Goal: Task Accomplishment & Management: Manage account settings

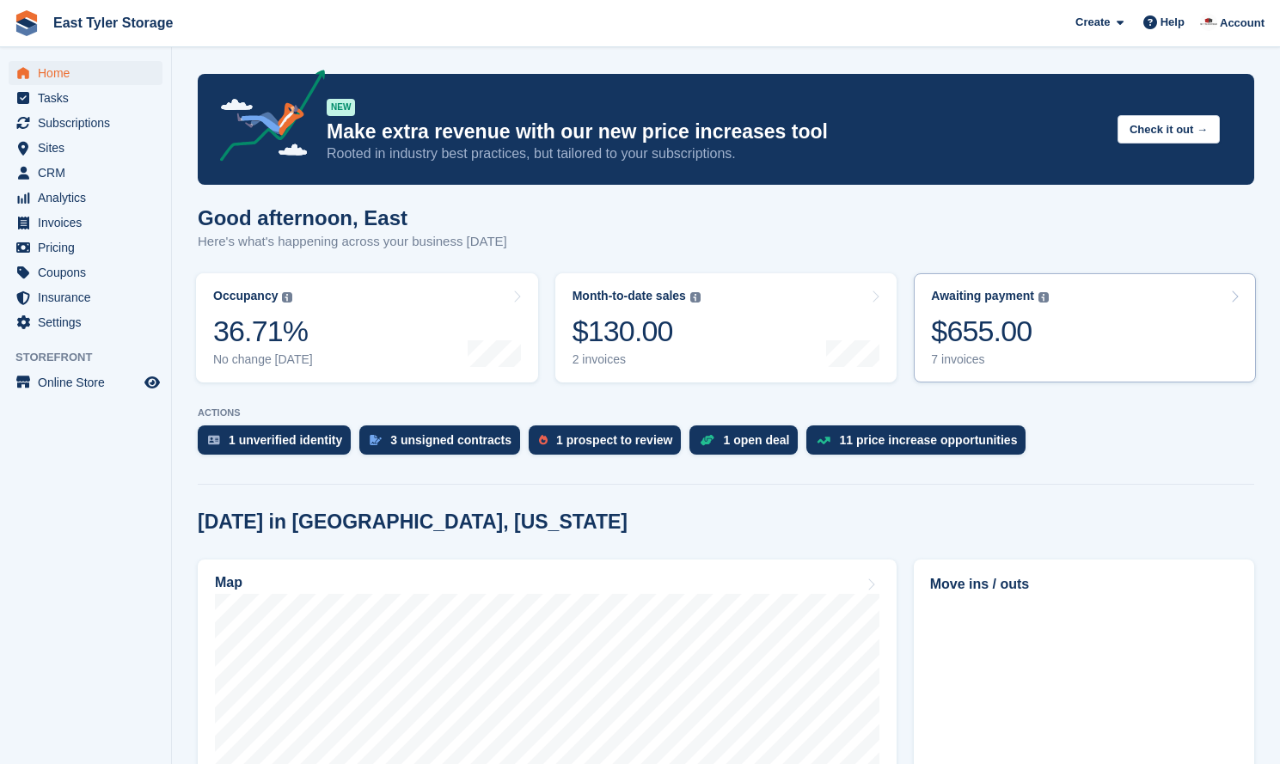
click at [1016, 308] on div "Awaiting payment The total outstanding balance on all open invoices. $655.00 7 …" at bounding box center [990, 328] width 118 height 78
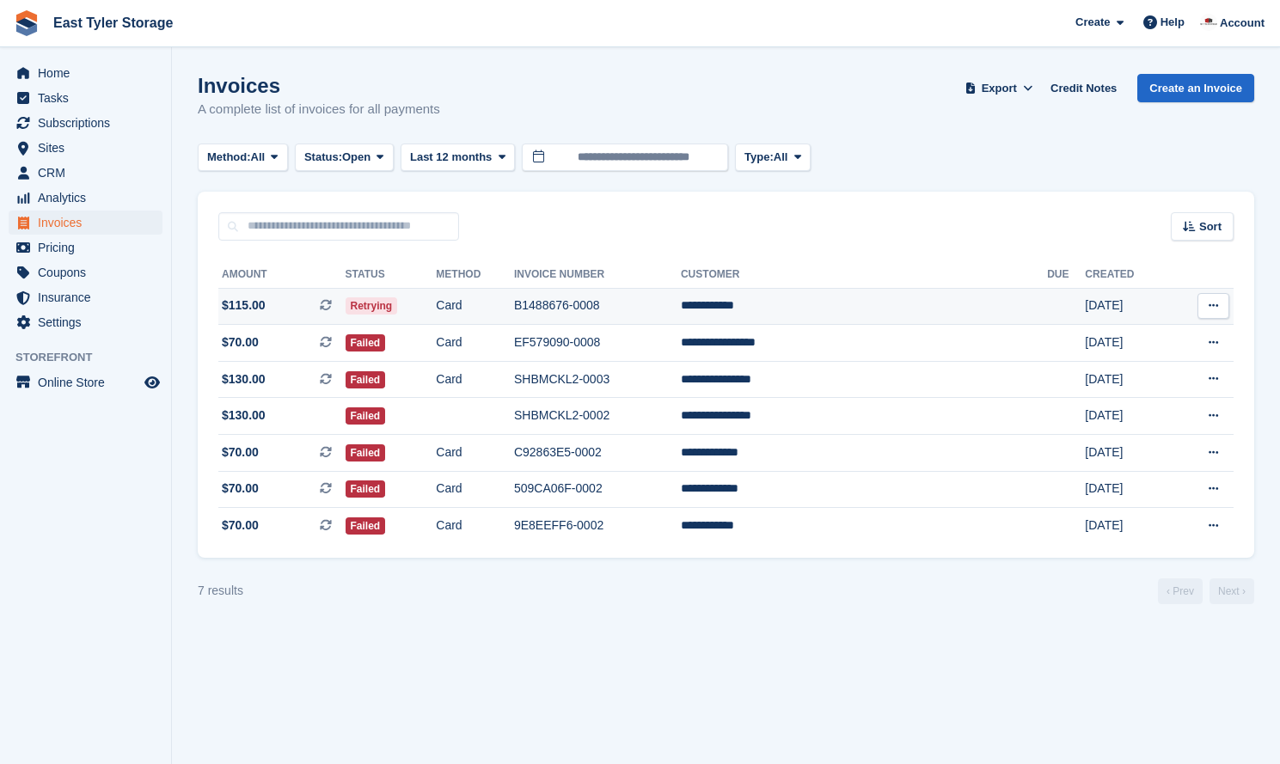
click at [1206, 303] on button at bounding box center [1214, 306] width 32 height 26
click at [1117, 407] on p "View Customer" at bounding box center [1147, 404] width 150 height 22
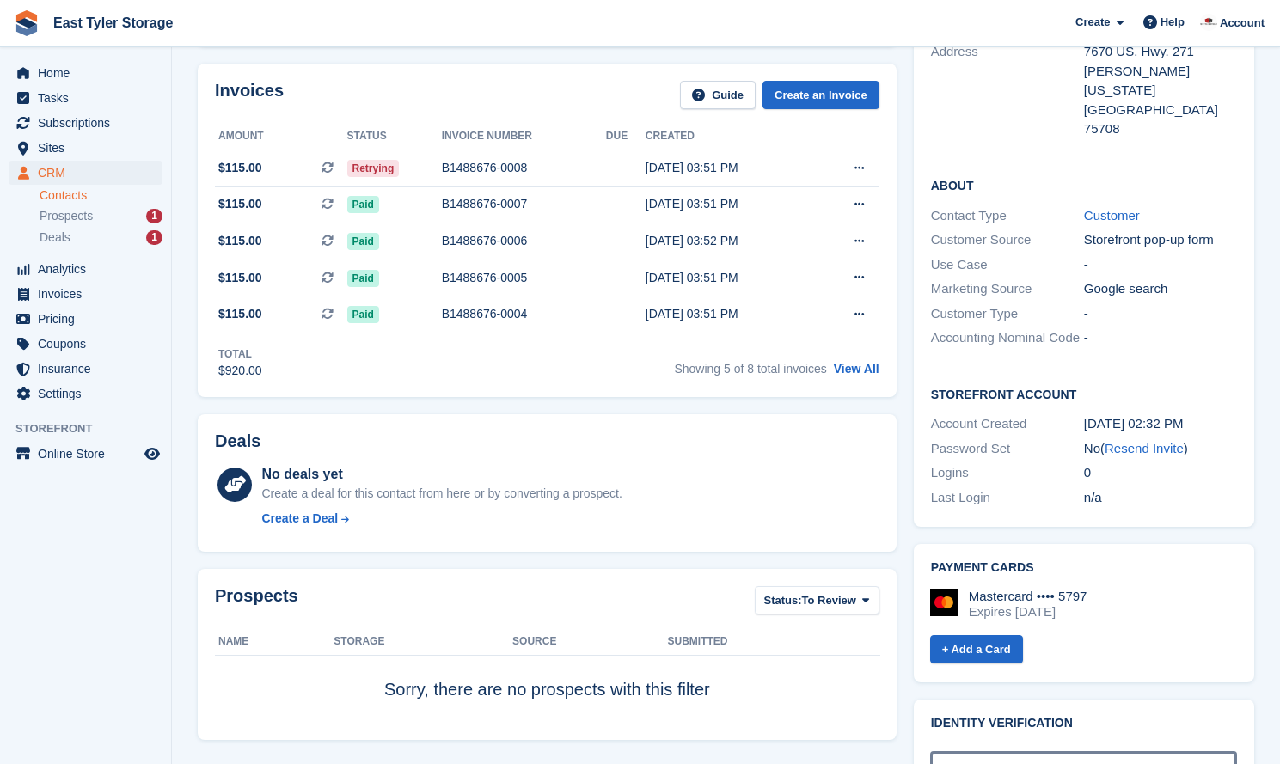
scroll to position [283, 0]
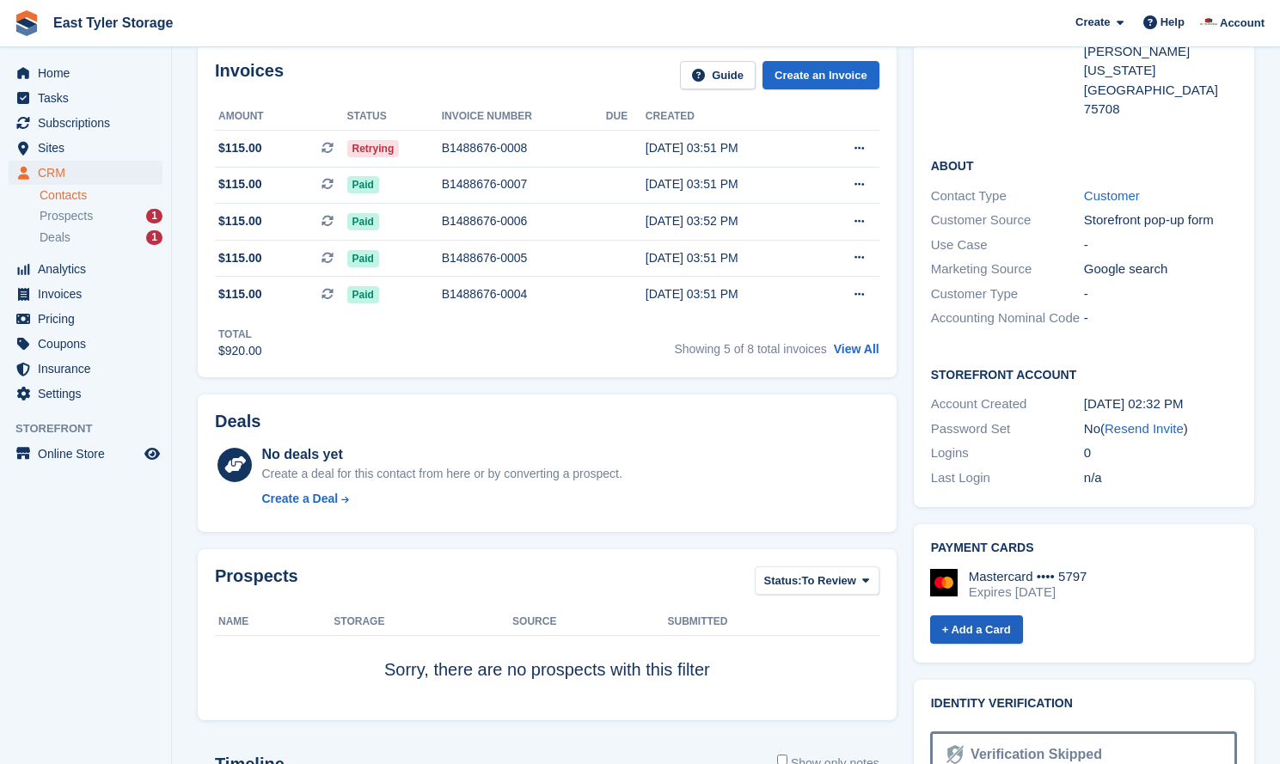
click at [994, 621] on link "+ Add a Card" at bounding box center [976, 630] width 93 height 28
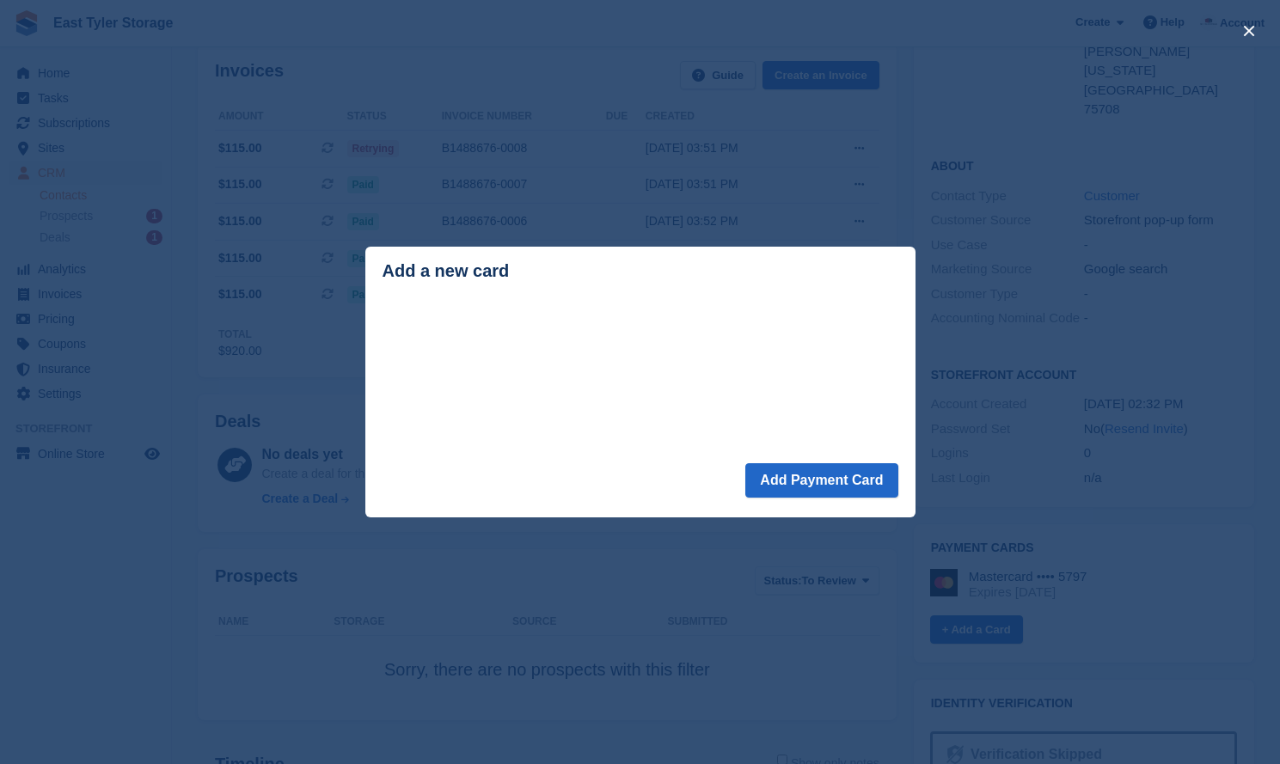
click at [651, 487] on footer "Add Payment Card" at bounding box center [640, 490] width 550 height 54
click at [830, 494] on button "Add Payment Card" at bounding box center [821, 480] width 152 height 34
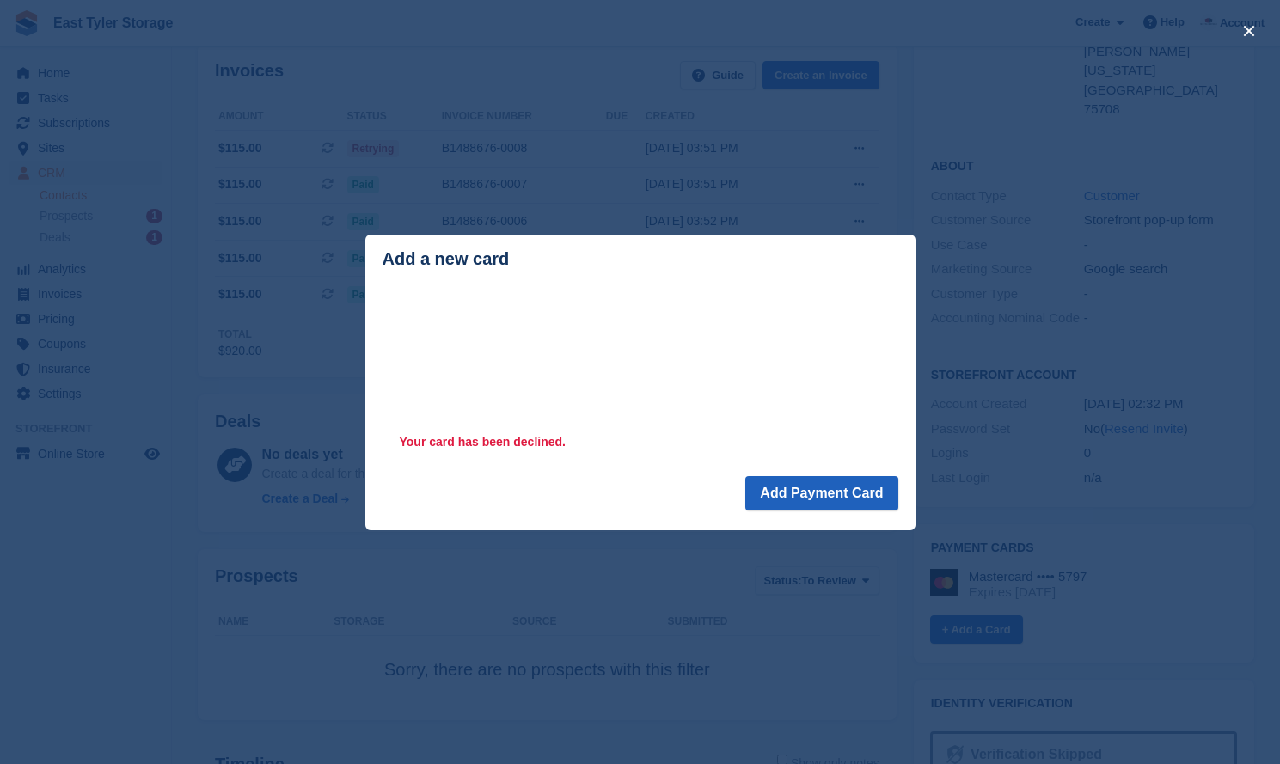
click at [815, 493] on button "Add Payment Card" at bounding box center [821, 493] width 152 height 34
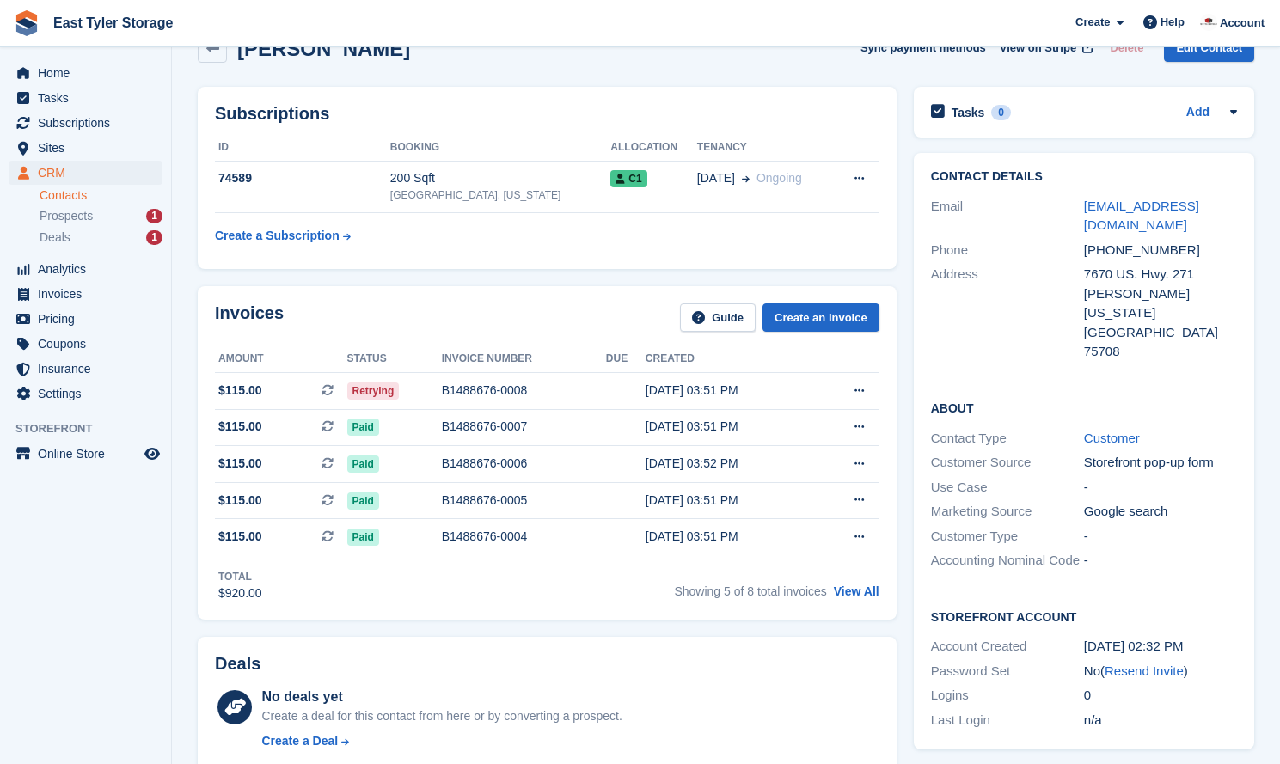
scroll to position [40, 0]
click at [554, 403] on td "B1488676-0008" at bounding box center [524, 391] width 164 height 37
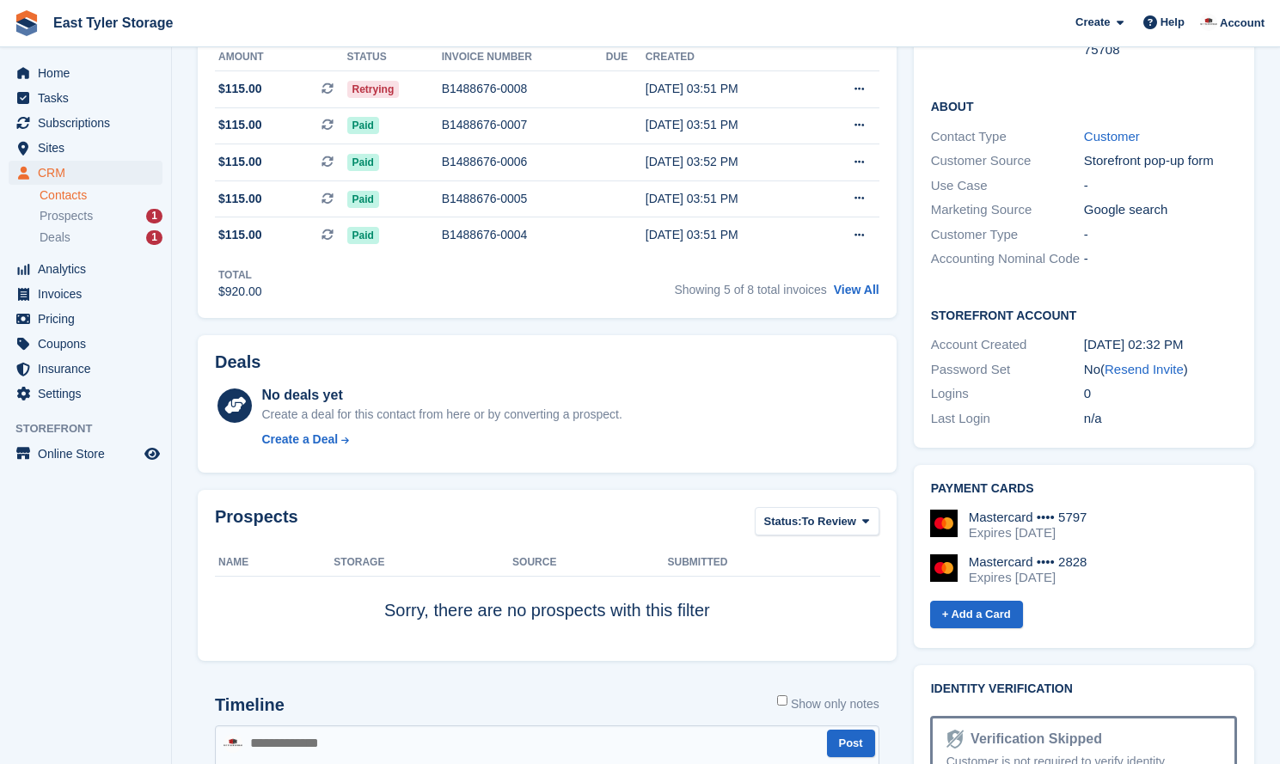
scroll to position [350, 0]
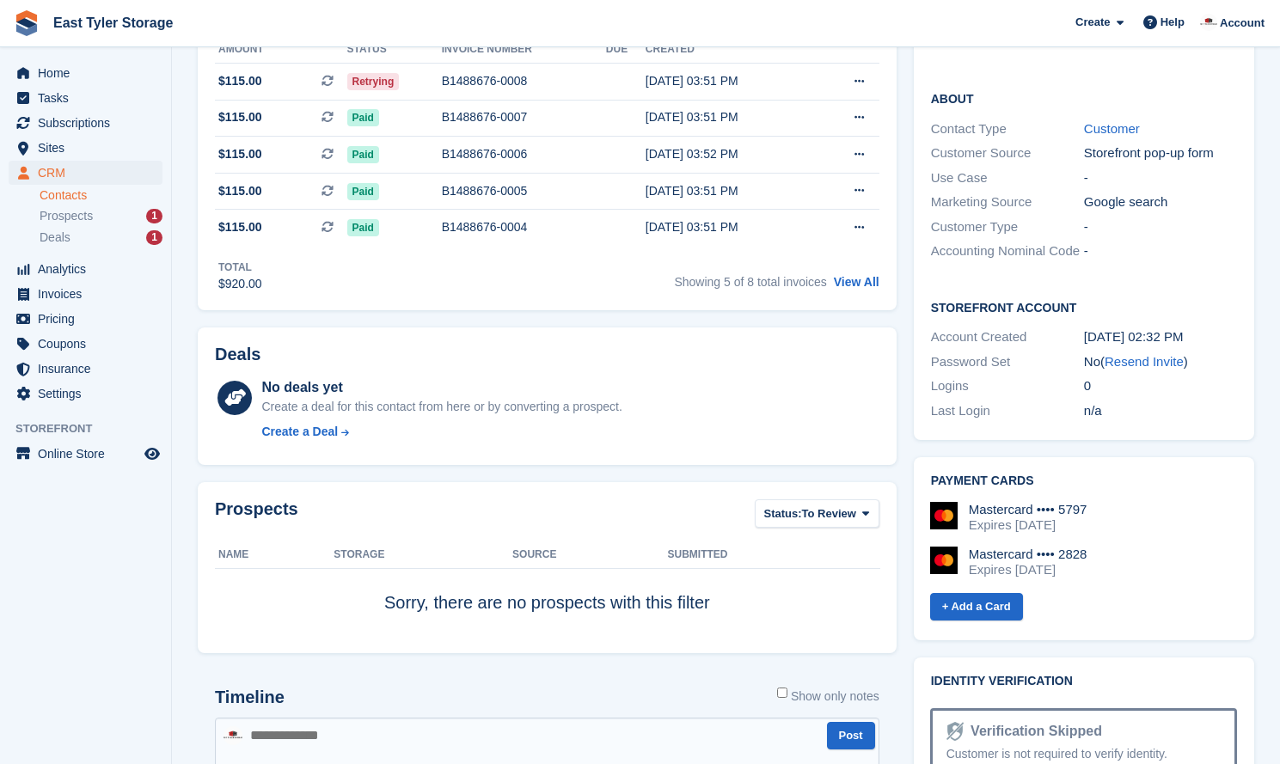
click at [1036, 505] on div "Mastercard •••• 5797" at bounding box center [1028, 509] width 119 height 15
click at [973, 518] on div "Expires [DATE]" at bounding box center [1028, 525] width 119 height 15
click at [1048, 518] on div "Expires [DATE]" at bounding box center [1028, 525] width 119 height 15
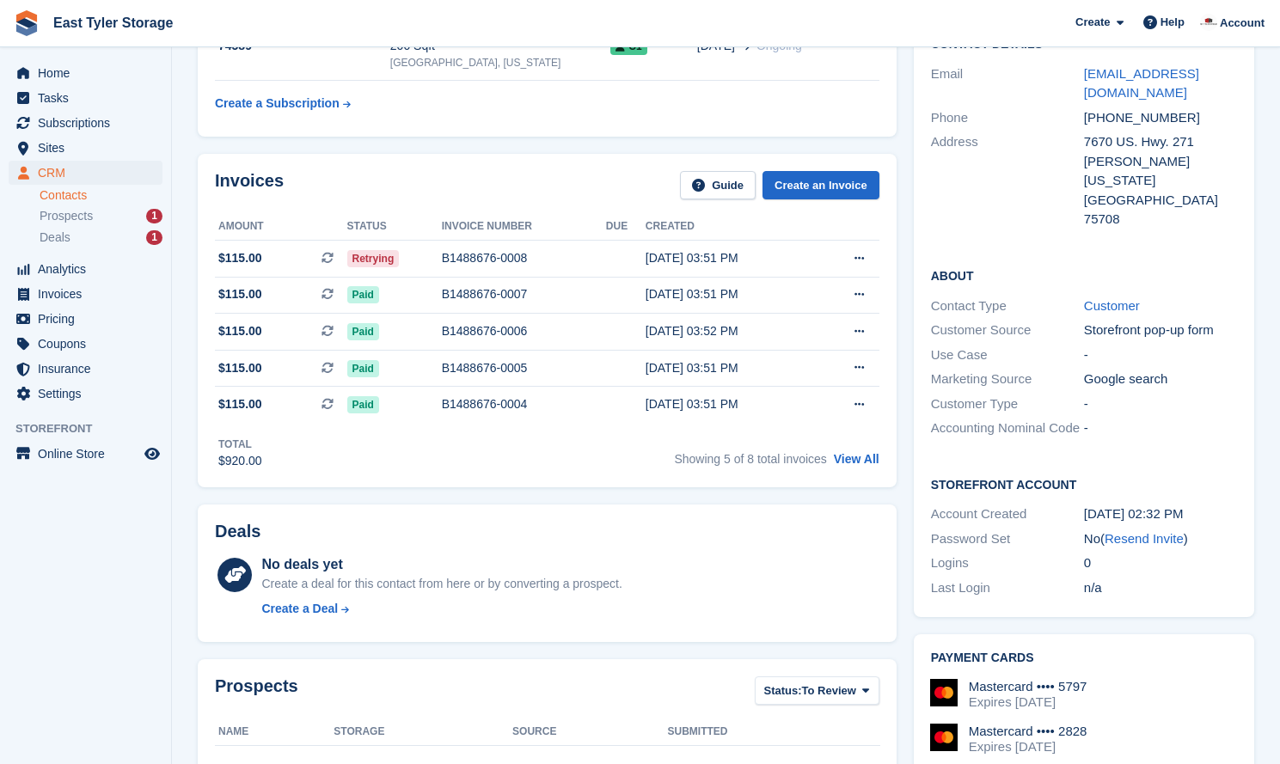
scroll to position [166, 0]
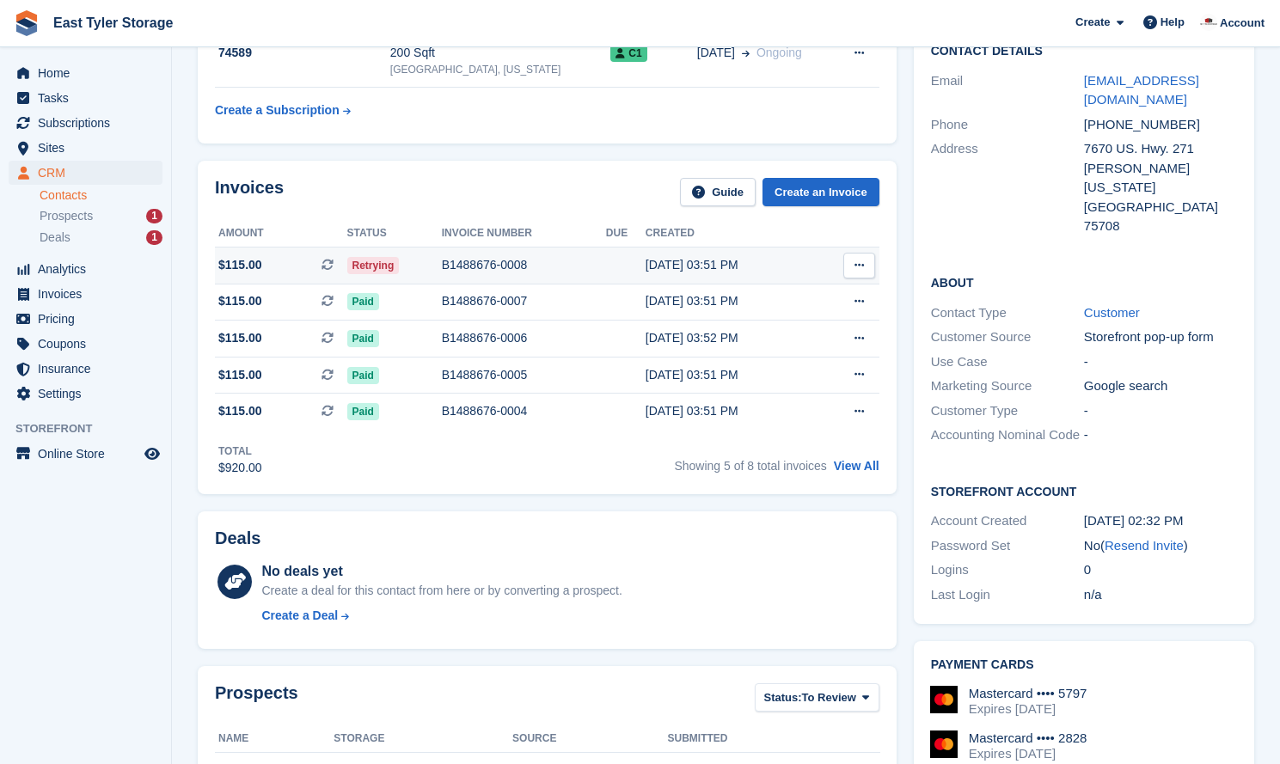
click at [857, 263] on icon at bounding box center [859, 265] width 9 height 11
click at [401, 274] on div "Retrying" at bounding box center [394, 265] width 95 height 18
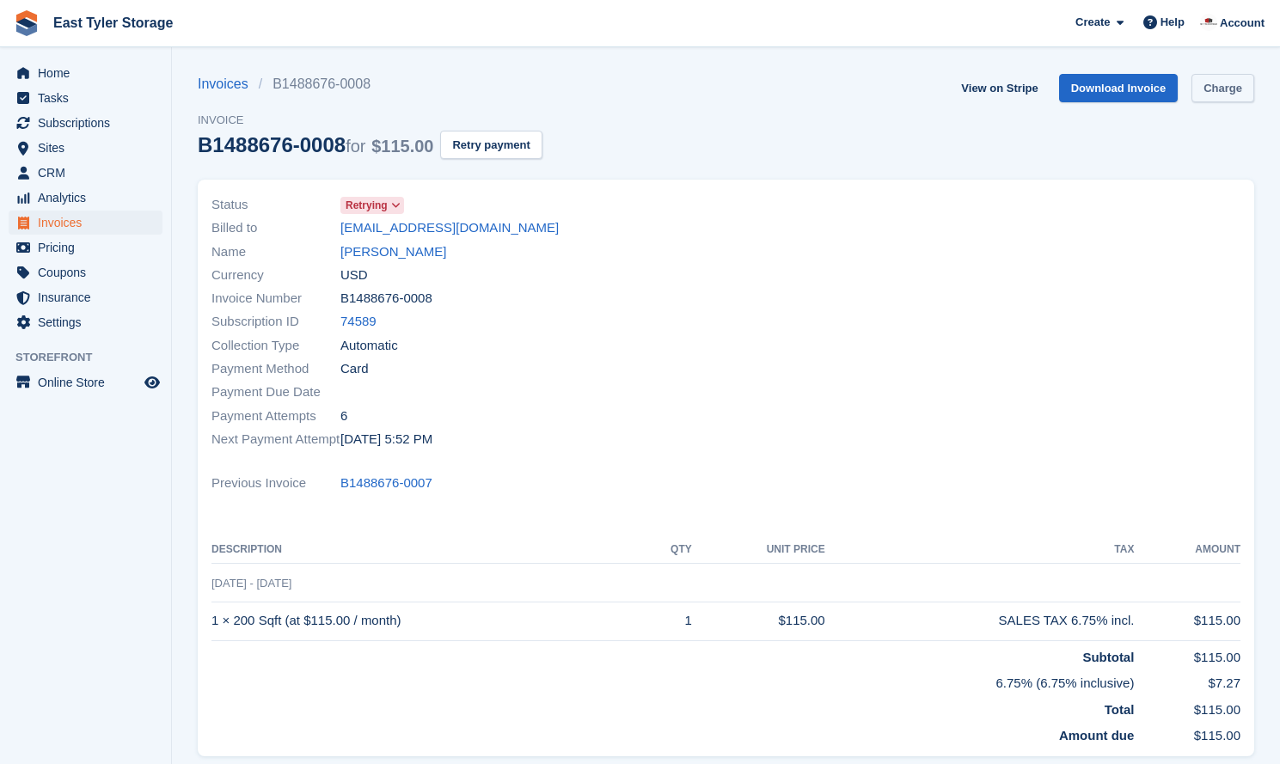
click at [1225, 85] on link "Charge" at bounding box center [1223, 88] width 63 height 28
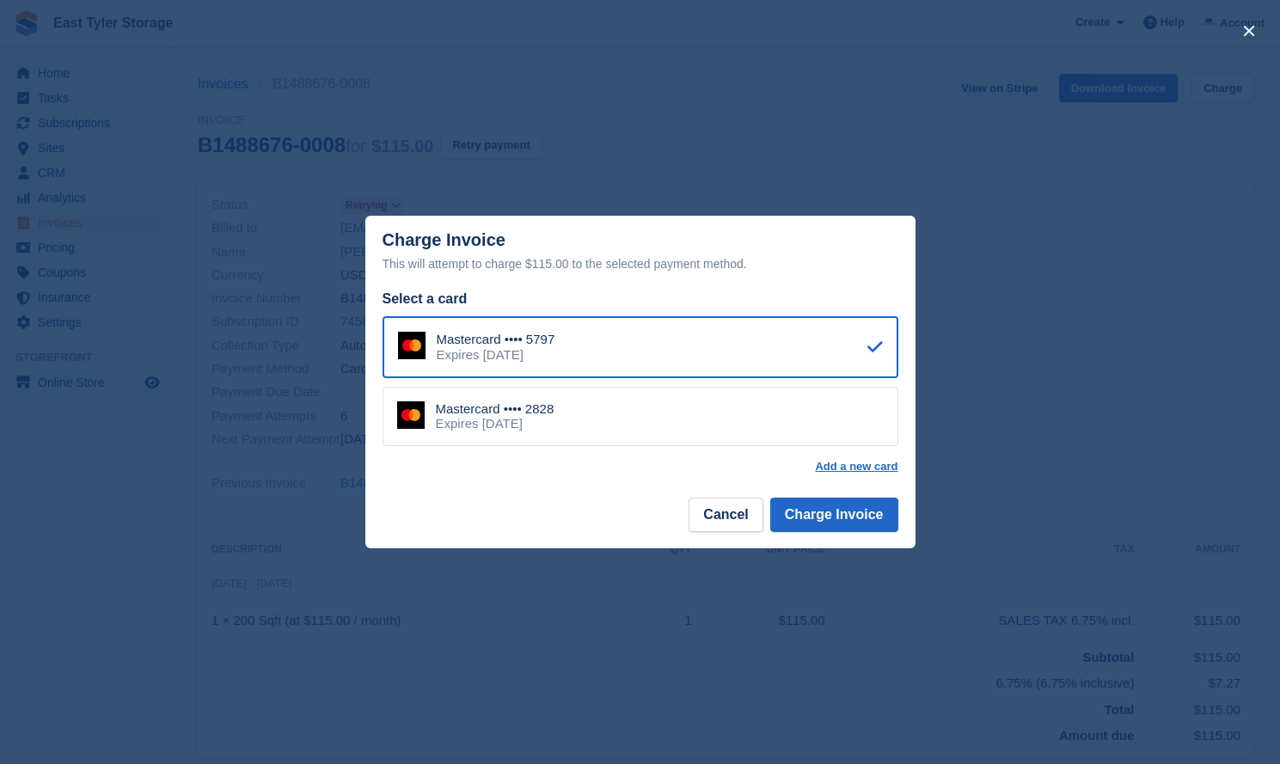
click at [720, 428] on div "Mastercard •••• 2828 Expires [DATE]" at bounding box center [641, 417] width 516 height 60
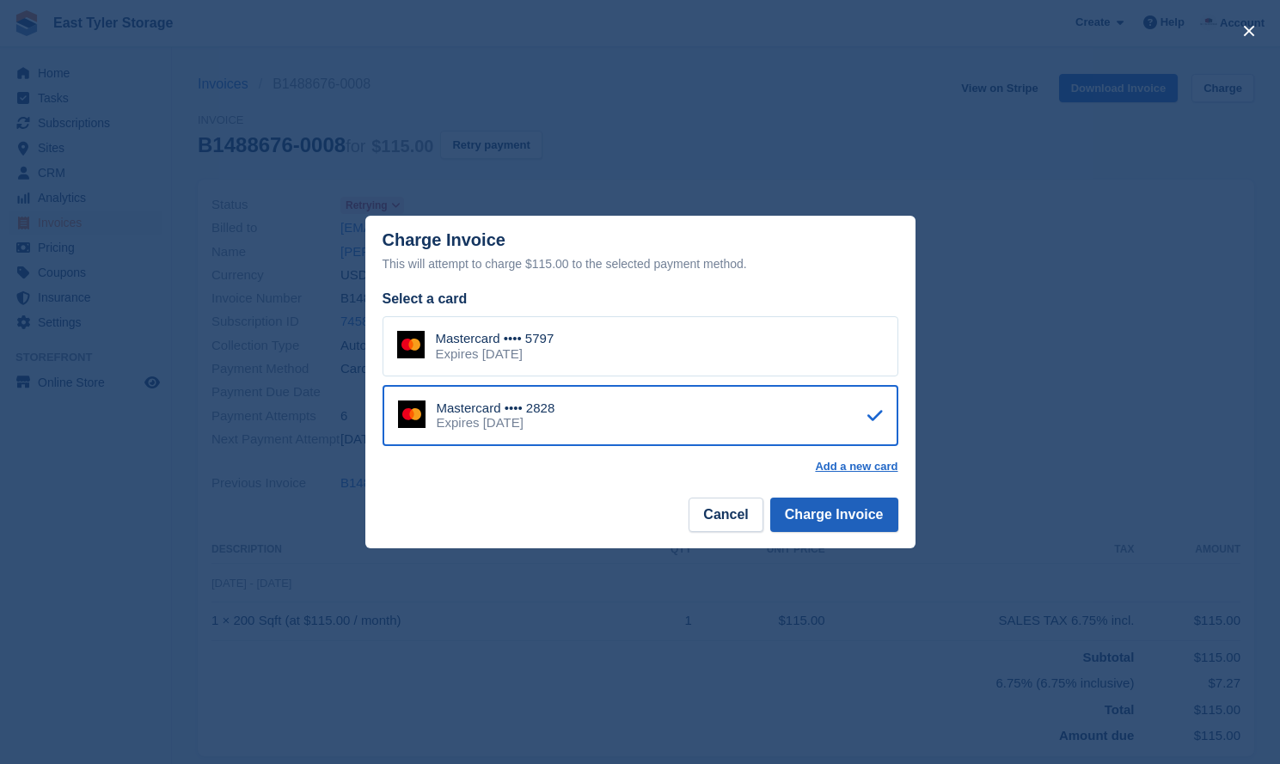
click at [838, 511] on button "Charge Invoice" at bounding box center [834, 515] width 128 height 34
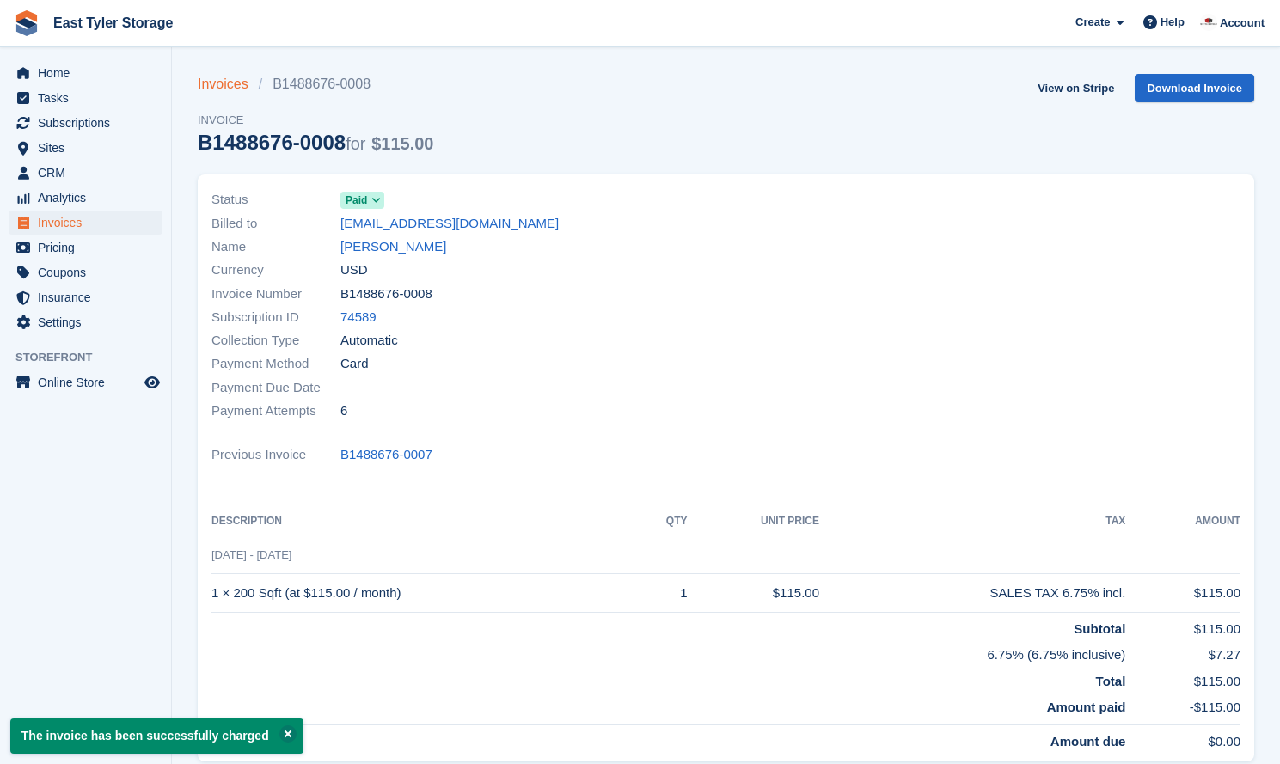
click at [228, 85] on link "Invoices" at bounding box center [228, 84] width 61 height 21
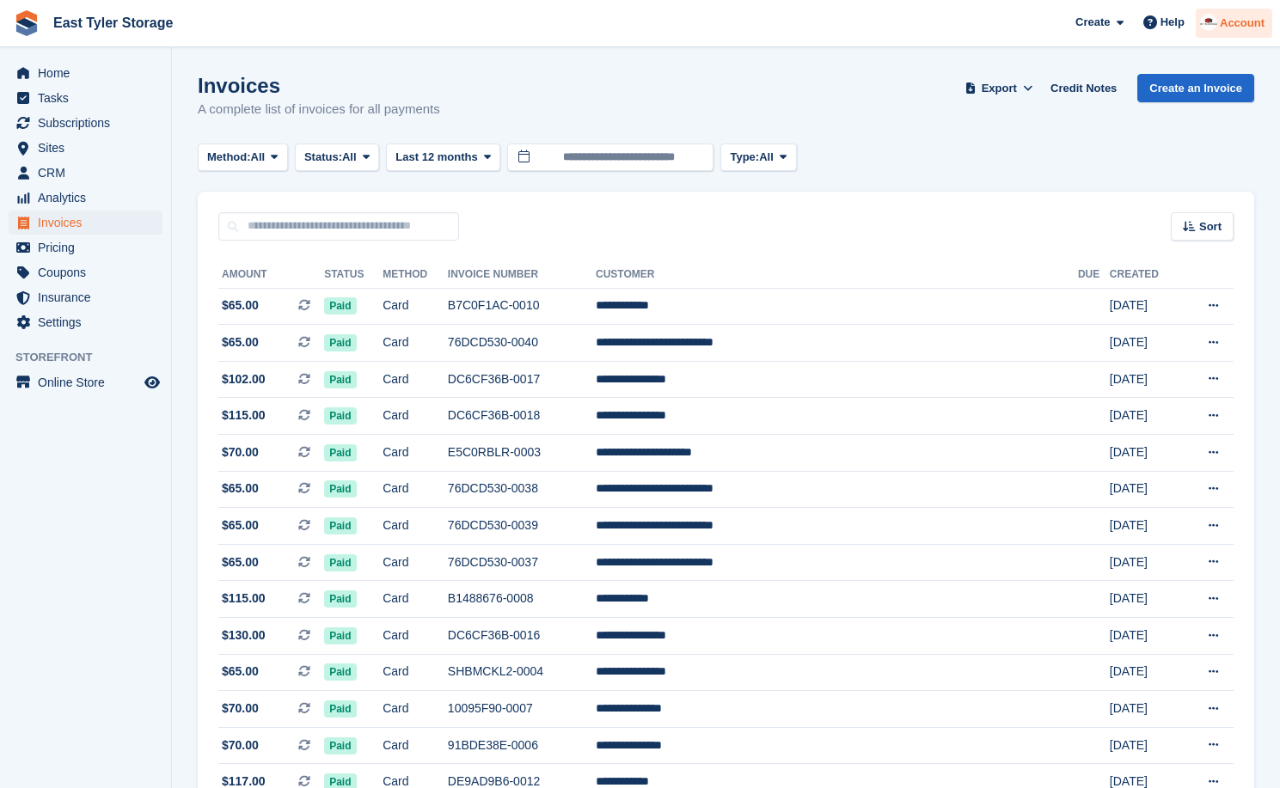
click at [1241, 25] on span "Account" at bounding box center [1242, 23] width 45 height 17
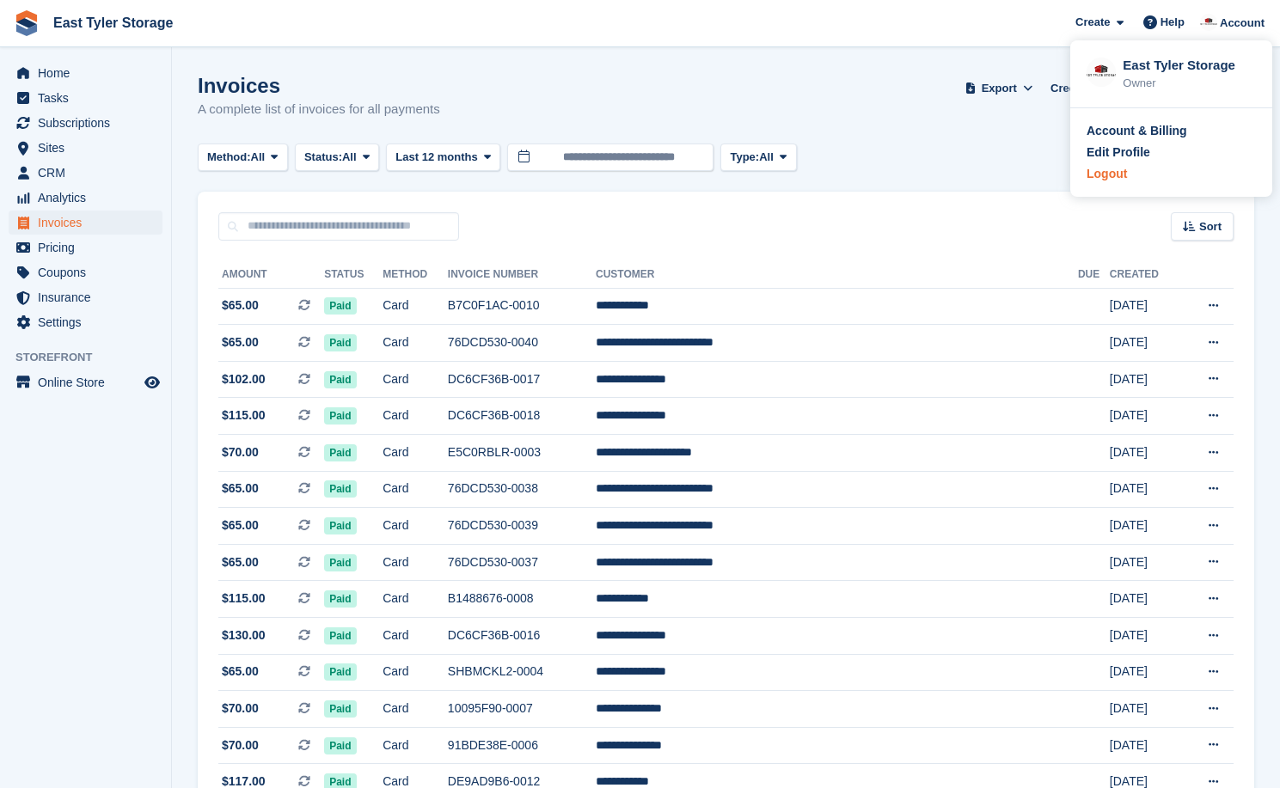
click at [1113, 175] on div "Logout" at bounding box center [1107, 174] width 40 height 18
